Goal: Transaction & Acquisition: Download file/media

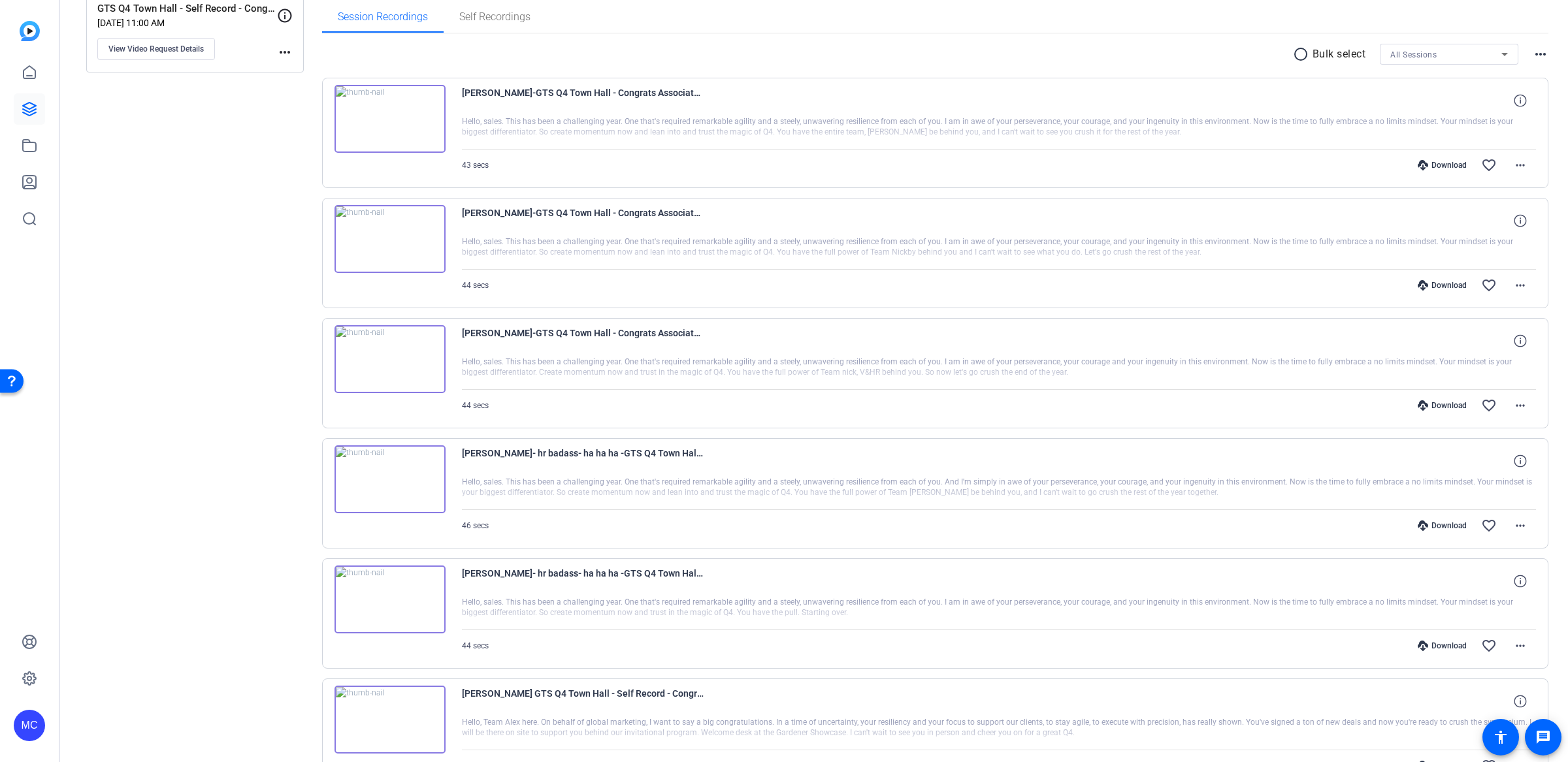
scroll to position [206, 0]
click at [1514, 525] on mat-icon "more_horiz" at bounding box center [1520, 529] width 16 height 16
click at [1471, 590] on span "Download MP4" at bounding box center [1478, 586] width 78 height 16
click at [1513, 402] on mat-icon "more_horiz" at bounding box center [1520, 409] width 16 height 16
click at [1493, 464] on span "Download MP4" at bounding box center [1478, 466] width 78 height 16
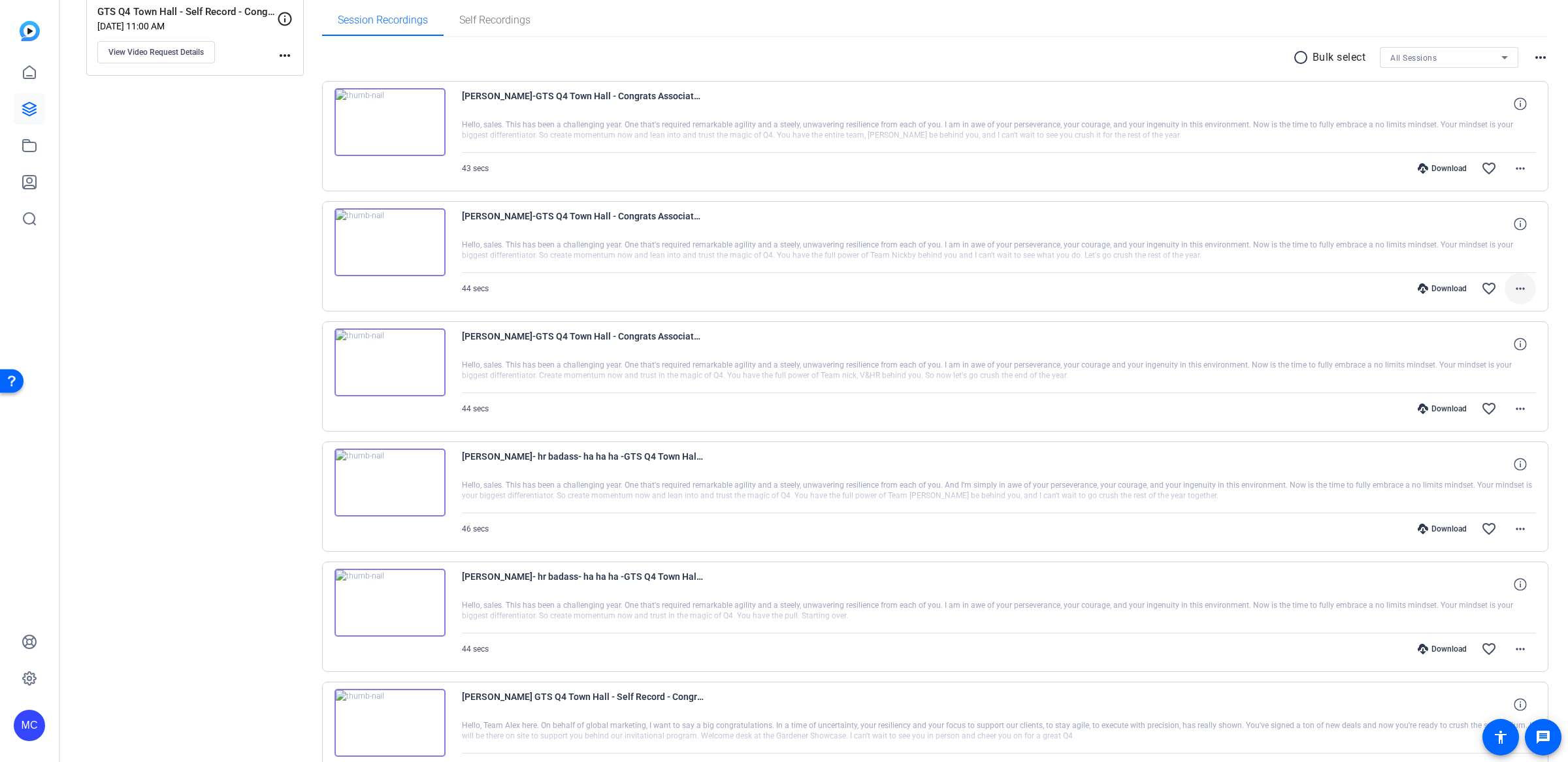
click at [1513, 281] on mat-icon "more_horiz" at bounding box center [1520, 289] width 16 height 16
click at [1492, 345] on span "Download MP4" at bounding box center [1478, 347] width 78 height 16
click at [1513, 169] on mat-icon "more_horiz" at bounding box center [1520, 168] width 16 height 16
click at [1498, 225] on span "Download MP4" at bounding box center [1478, 227] width 78 height 16
